Goal: Task Accomplishment & Management: Manage account settings

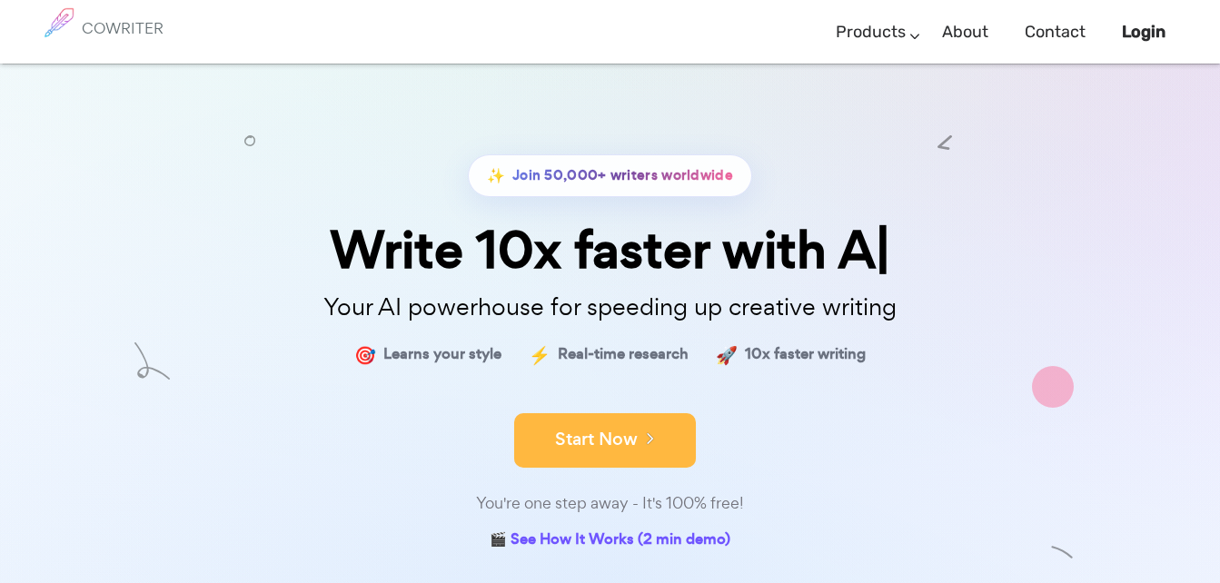
click at [673, 451] on button "Start Now" at bounding box center [605, 440] width 182 height 54
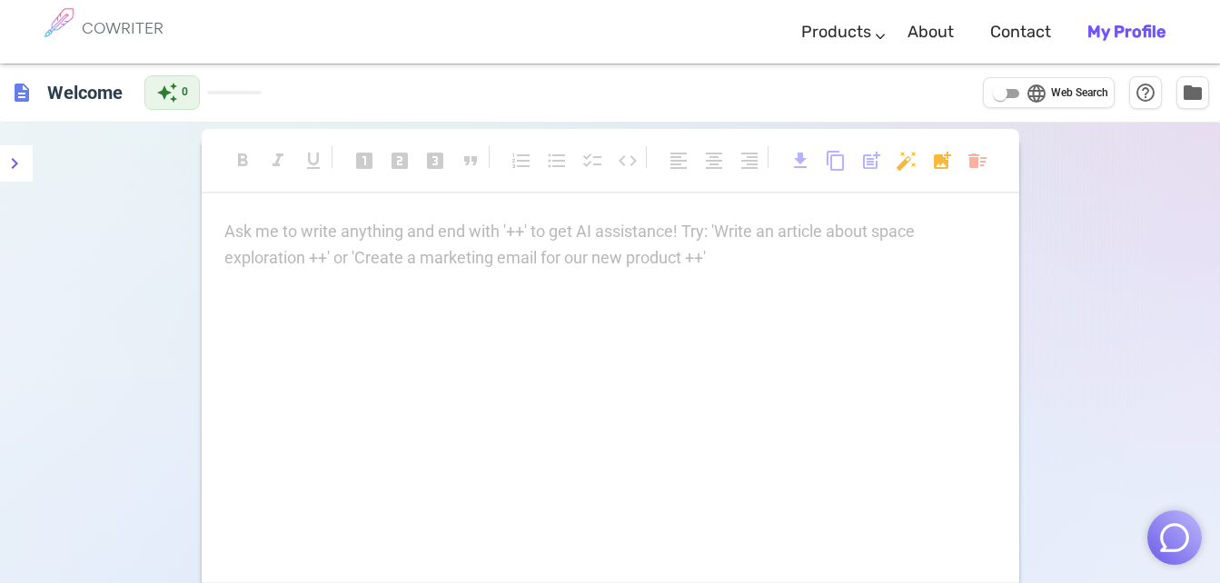
click at [1133, 48] on link "My Profile" at bounding box center [1126, 32] width 78 height 54
click at [435, 238] on p "Ask me to write anything and end with '++' to get AI assistance! Try: 'Write an…" at bounding box center [610, 232] width 772 height 26
click at [1100, 40] on b "My Profile" at bounding box center [1126, 32] width 78 height 20
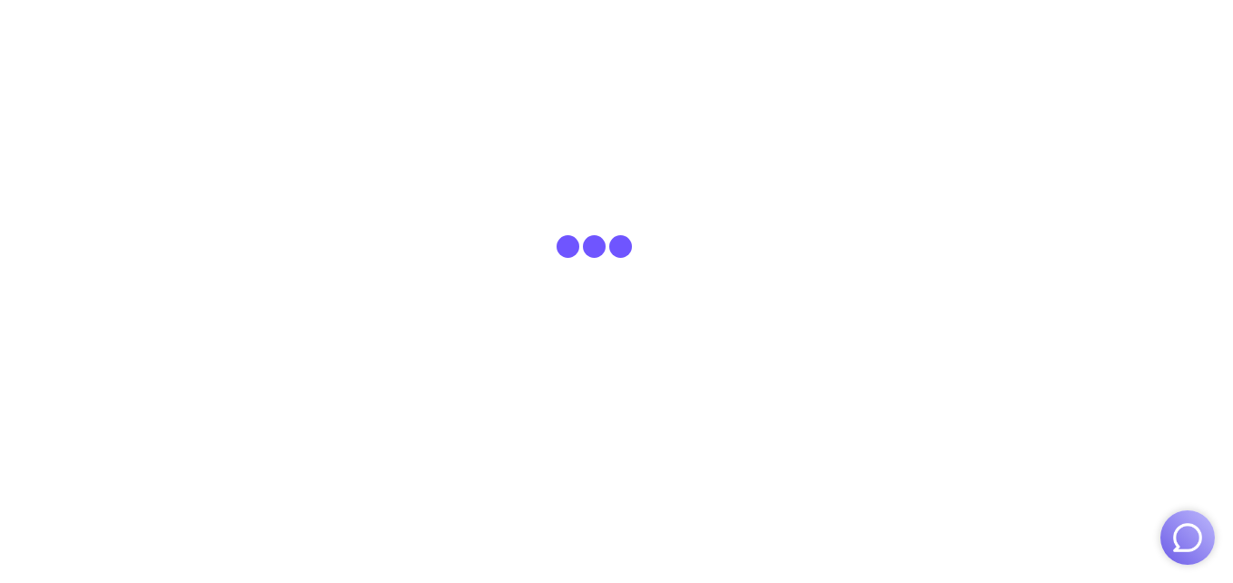
click at [608, 64] on html at bounding box center [616, 32] width 1233 height 64
